Goal: Navigation & Orientation: Find specific page/section

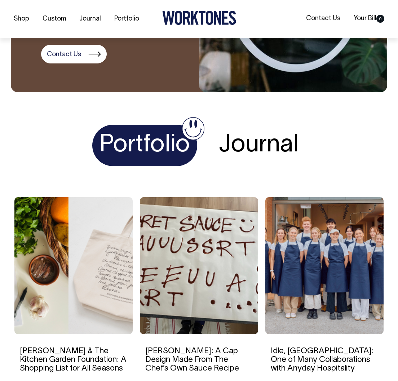
scroll to position [1064, 0]
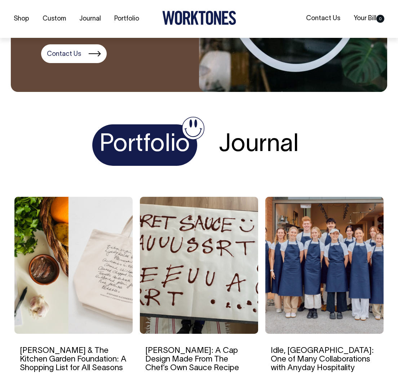
click at [247, 136] on h4 "Journal" at bounding box center [259, 146] width 95 height 42
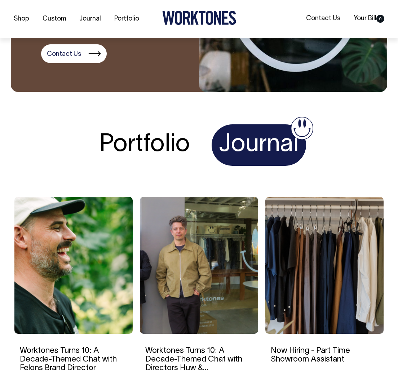
click at [166, 136] on h4 "Portfolio" at bounding box center [144, 146] width 105 height 42
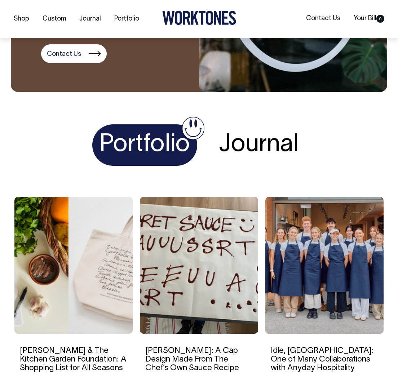
click at [257, 137] on h4 "Journal" at bounding box center [259, 146] width 95 height 42
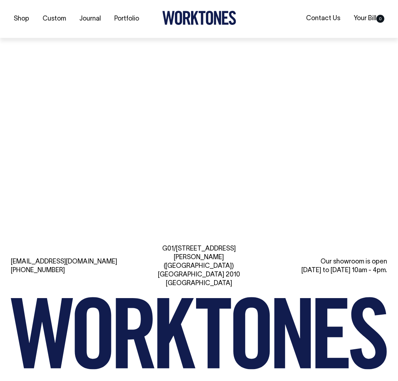
scroll to position [1397, 0]
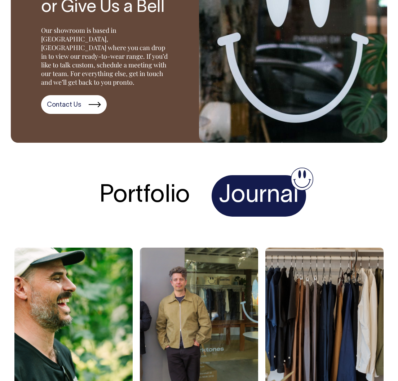
click at [148, 175] on h4 "Portfolio" at bounding box center [144, 196] width 105 height 42
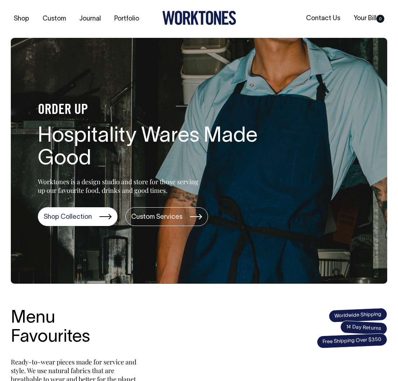
scroll to position [0, 0]
click at [320, 20] on link "Contact Us" at bounding box center [324, 19] width 40 height 12
